Goal: Task Accomplishment & Management: Manage account settings

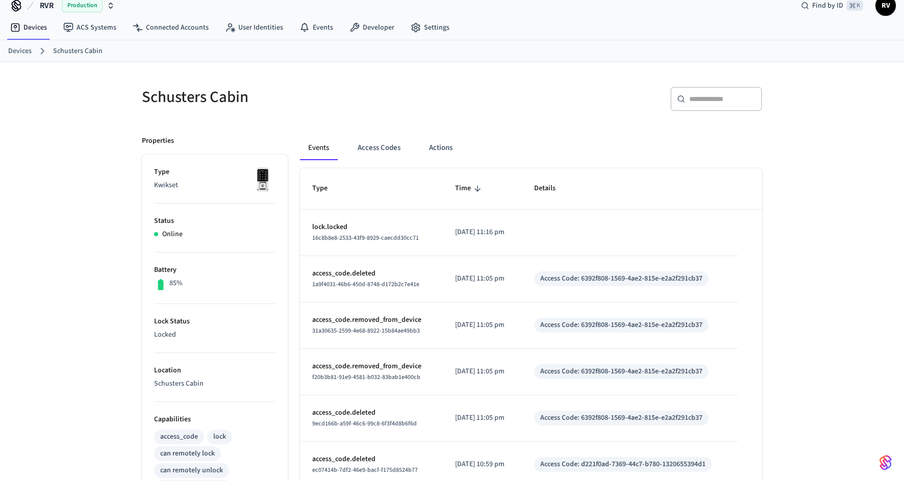
scroll to position [13, 0]
click at [395, 133] on div "Events Access Codes Actions Type Time Details lock.locked 16c8b8e8-2533-43f9-89…" at bounding box center [525, 422] width 474 height 599
click at [395, 138] on button "Access Codes" at bounding box center [378, 148] width 59 height 24
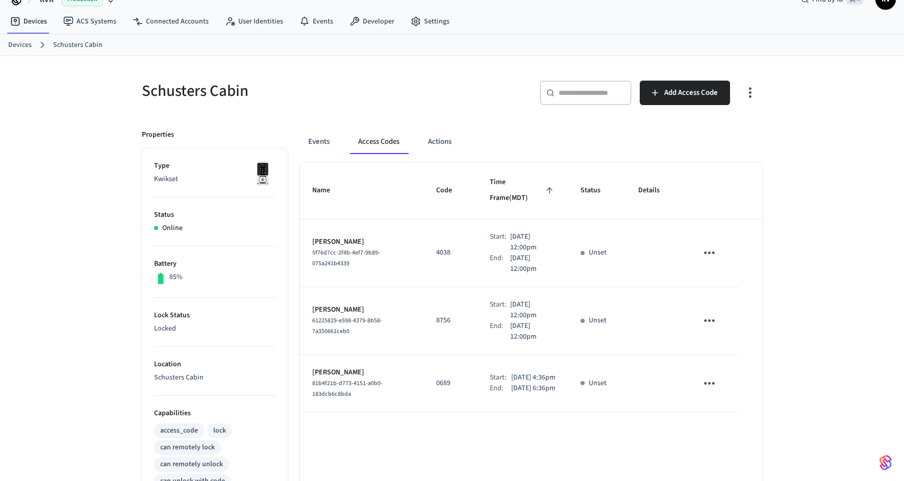
scroll to position [18, 0]
click at [657, 95] on icon "button" at bounding box center [655, 94] width 10 height 10
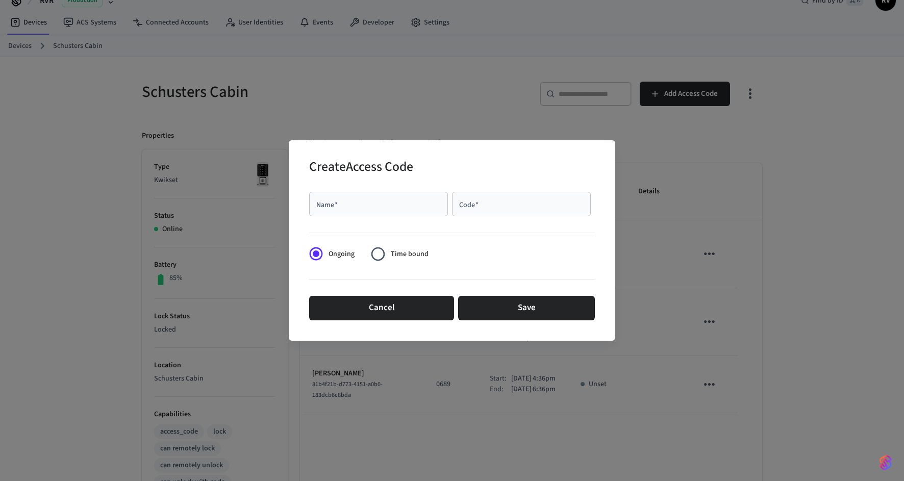
click at [385, 188] on div "Name   * Name   * Code   * Code   *" at bounding box center [452, 204] width 286 height 33
click at [380, 201] on input "Name   *" at bounding box center [378, 204] width 127 height 10
type input "*"
click at [475, 209] on input "Code   *" at bounding box center [521, 204] width 127 height 10
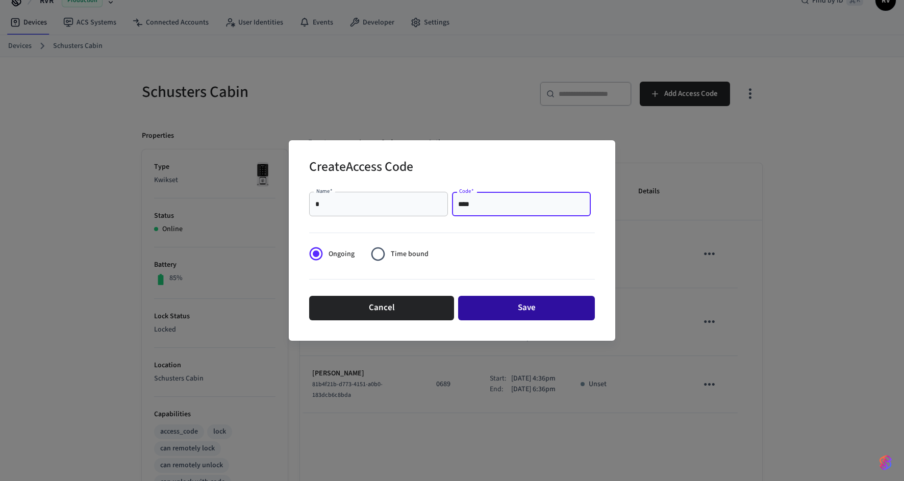
type input "****"
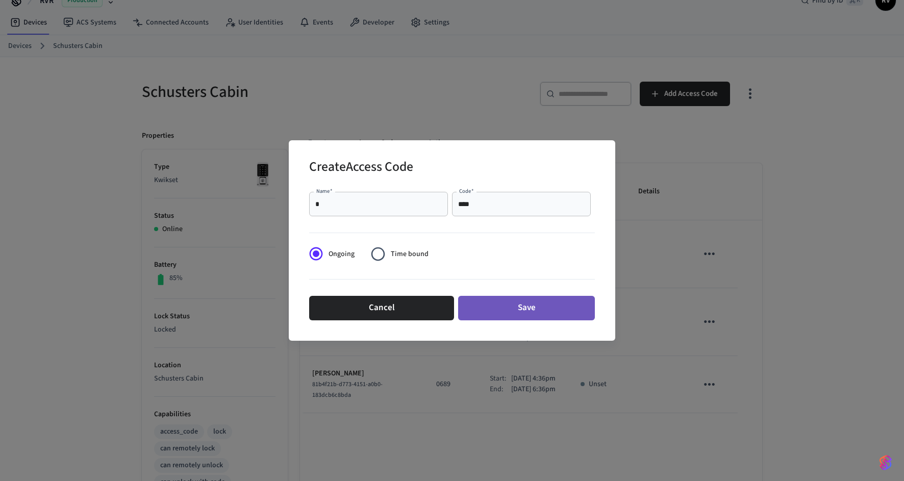
click at [475, 305] on button "Save" at bounding box center [526, 308] width 137 height 24
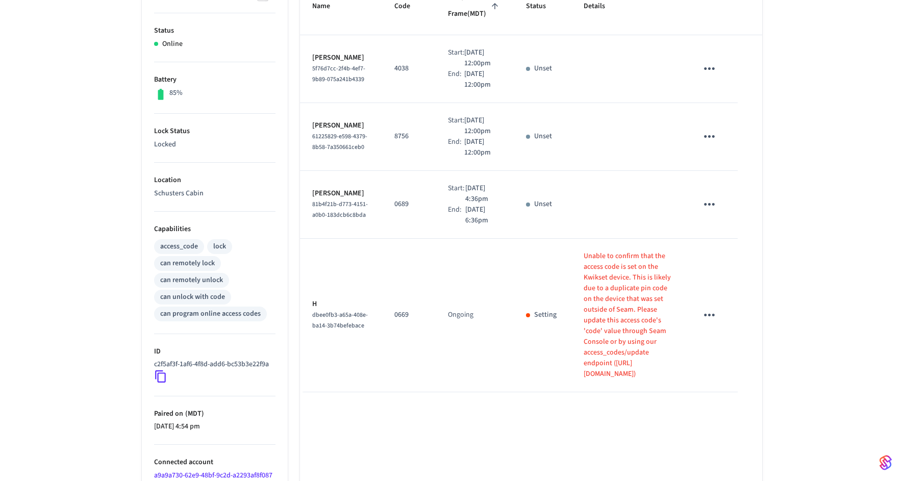
scroll to position [252, 0]
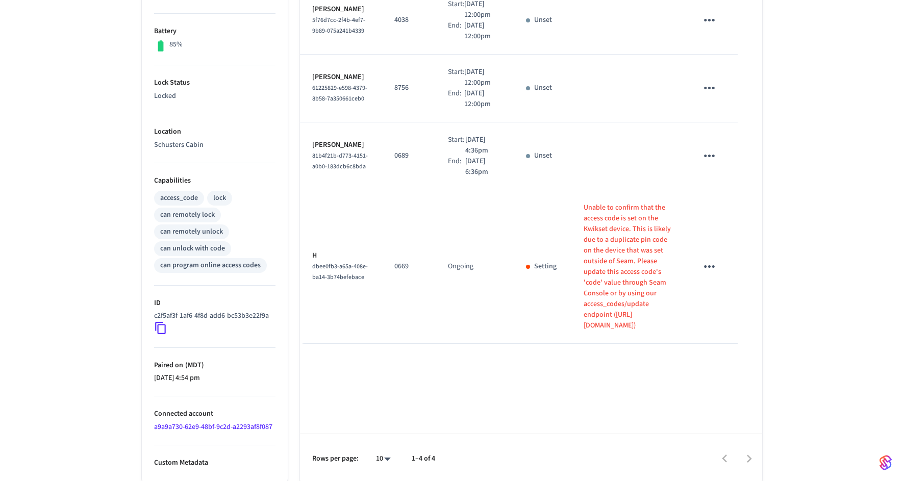
click at [690, 317] on td "sticky table" at bounding box center [711, 267] width 53 height 154
click at [693, 317] on td "sticky table" at bounding box center [711, 267] width 53 height 154
click at [698, 279] on button "sticky table" at bounding box center [709, 267] width 24 height 24
click at [728, 387] on li "Delete" at bounding box center [730, 385] width 48 height 27
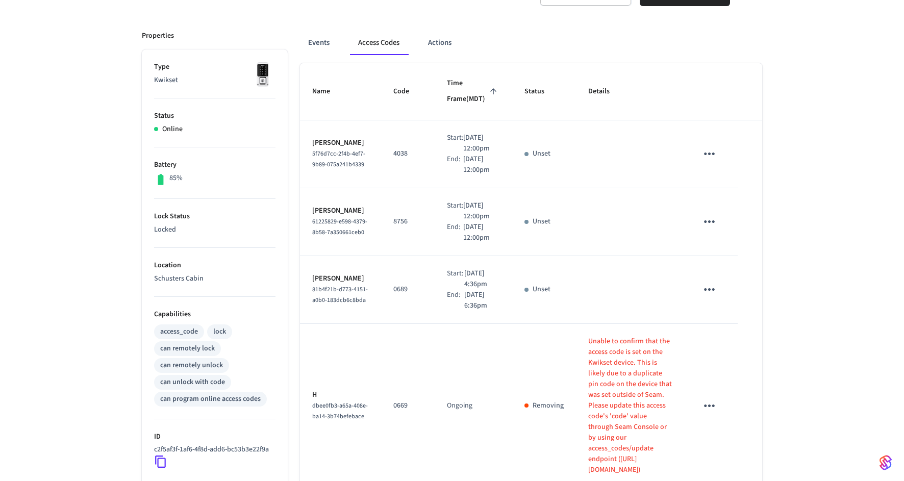
scroll to position [0, 0]
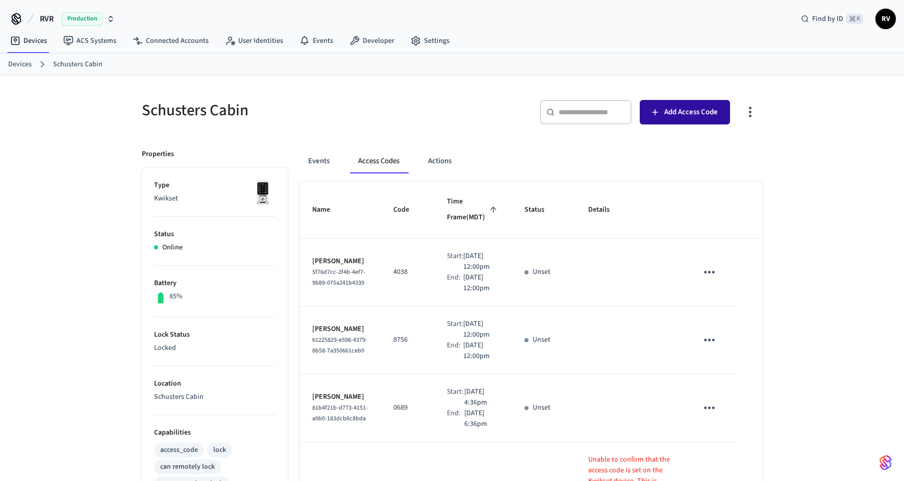
click at [670, 123] on button "Add Access Code" at bounding box center [685, 112] width 90 height 24
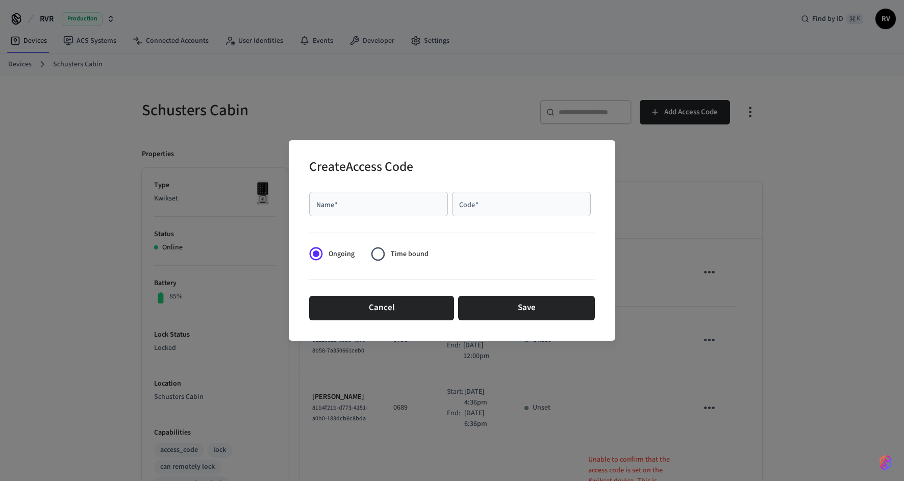
click at [422, 193] on div "Name   *" at bounding box center [378, 204] width 139 height 24
type input "*"
click at [489, 215] on div "Code   *" at bounding box center [521, 204] width 139 height 24
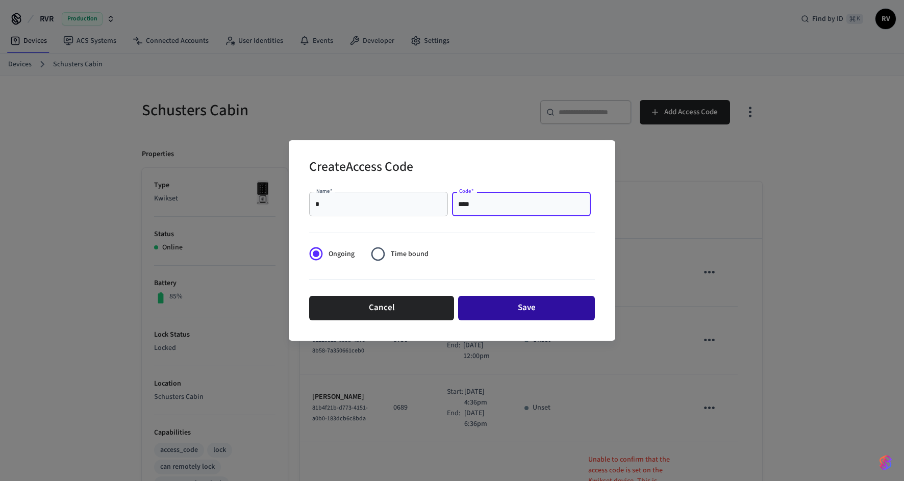
type input "****"
click at [490, 306] on button "Save" at bounding box center [526, 308] width 137 height 24
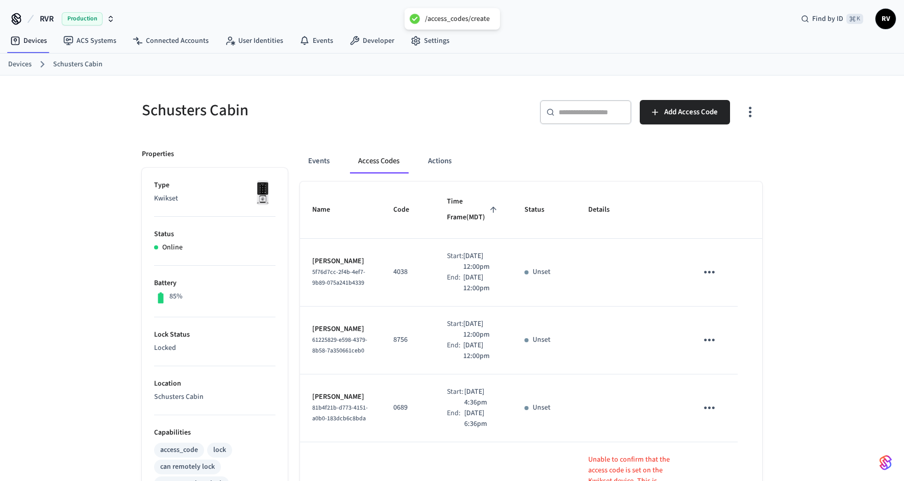
scroll to position [310, 0]
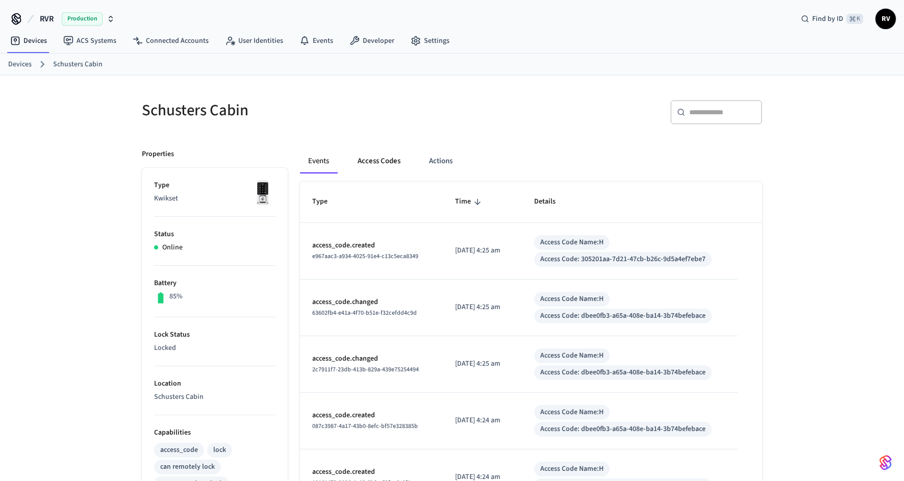
click at [357, 156] on button "Access Codes" at bounding box center [378, 161] width 59 height 24
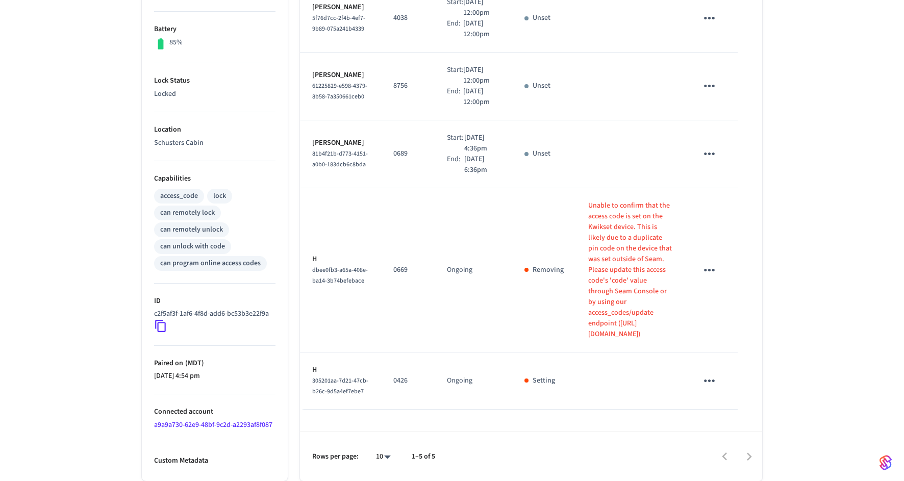
scroll to position [310, 0]
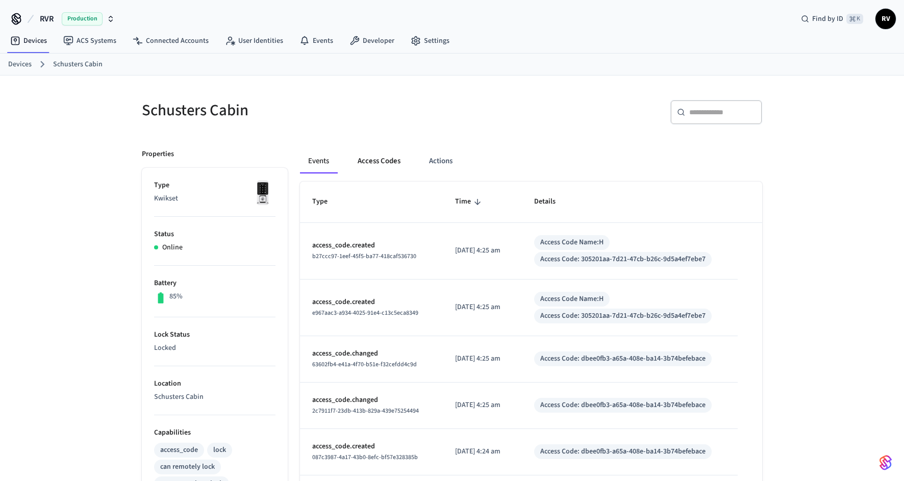
click at [386, 171] on button "Access Codes" at bounding box center [378, 161] width 59 height 24
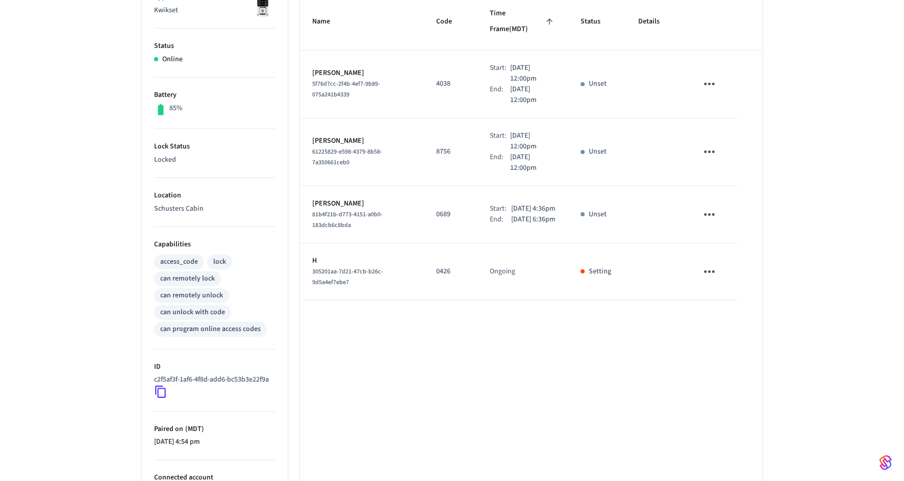
scroll to position [252, 0]
